Goal: Task Accomplishment & Management: Manage account settings

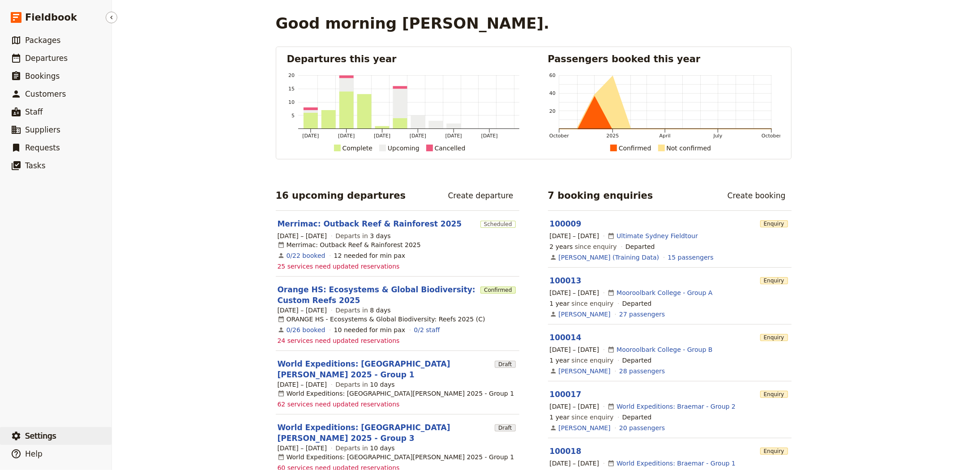
click at [39, 438] on span "Settings" at bounding box center [40, 435] width 31 height 9
click at [127, 435] on span "Sign out" at bounding box center [134, 436] width 26 height 9
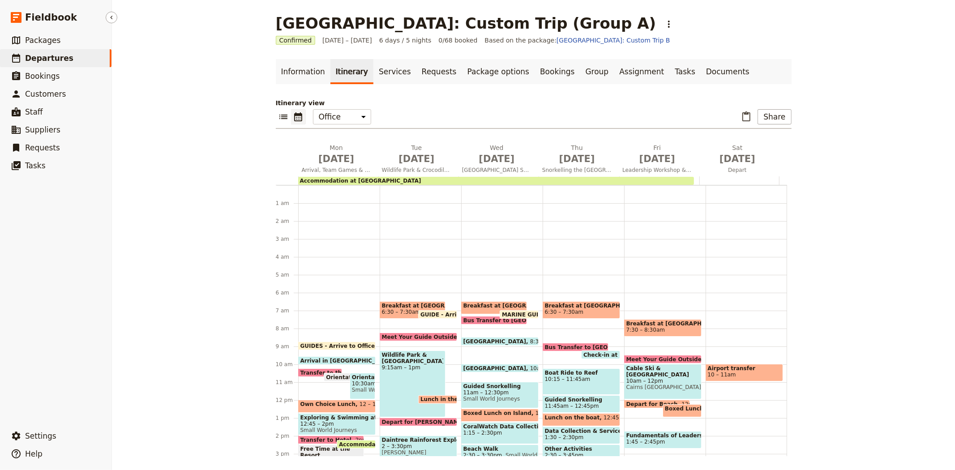
scroll to position [107, 0]
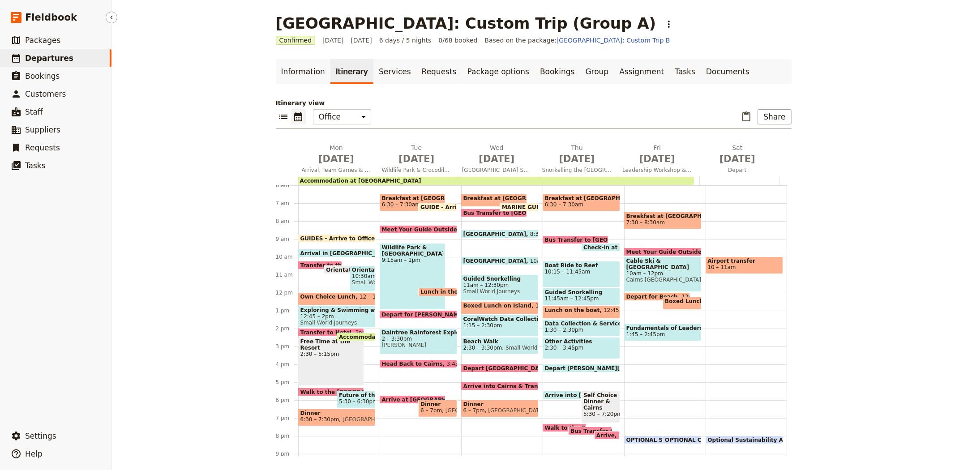
click at [43, 55] on span "Departures" at bounding box center [49, 58] width 48 height 9
